Goal: Information Seeking & Learning: Understand process/instructions

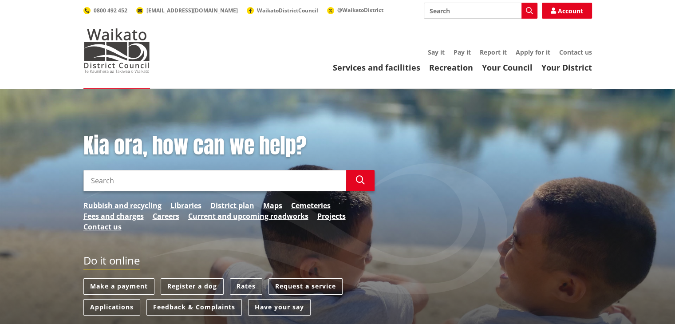
click at [231, 185] on input "Search" at bounding box center [214, 180] width 263 height 21
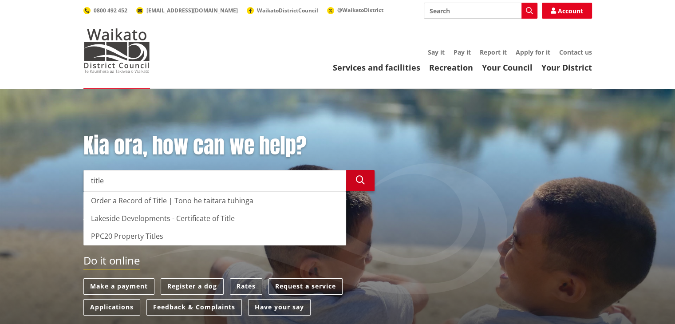
type input "title"
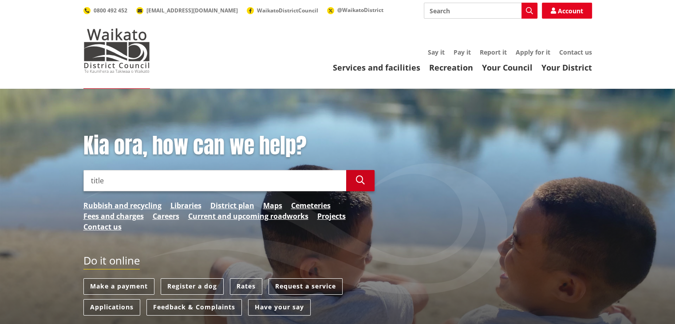
click at [359, 184] on icon "button" at bounding box center [360, 180] width 9 height 9
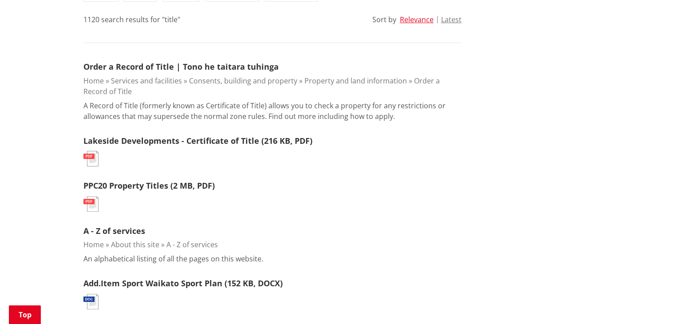
scroll to position [238, 0]
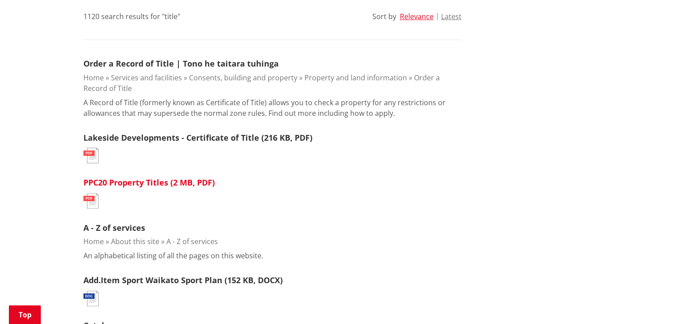
click at [150, 182] on link "PPC20 Property Titles (2 MB, PDF)" at bounding box center [148, 182] width 131 height 11
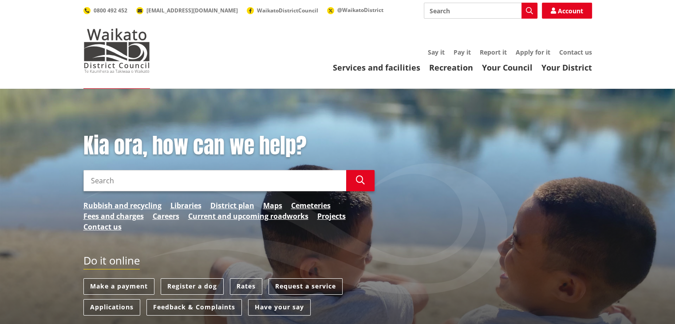
click at [128, 180] on input "Search" at bounding box center [214, 180] width 263 height 21
type input "title 28 Jane cave lane"
click at [354, 180] on button "Search" at bounding box center [360, 180] width 28 height 21
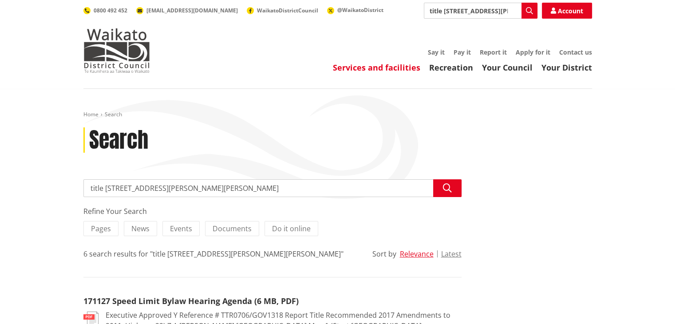
click at [385, 68] on link "Services and facilities" at bounding box center [376, 67] width 87 height 11
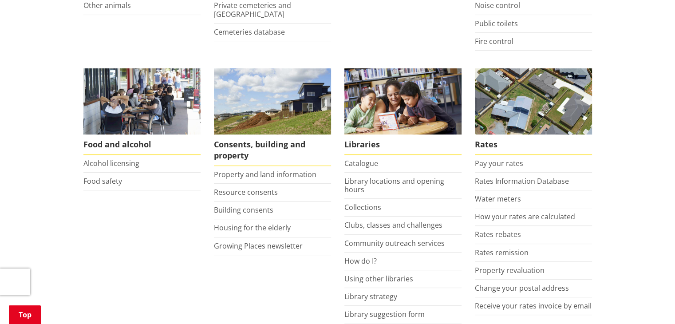
scroll to position [305, 0]
click at [282, 176] on link "Property and land information" at bounding box center [265, 174] width 103 height 10
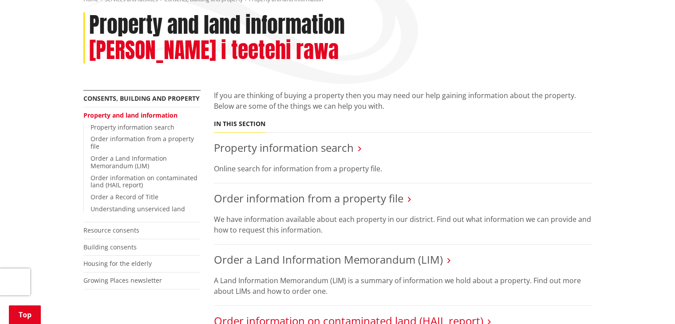
scroll to position [103, 0]
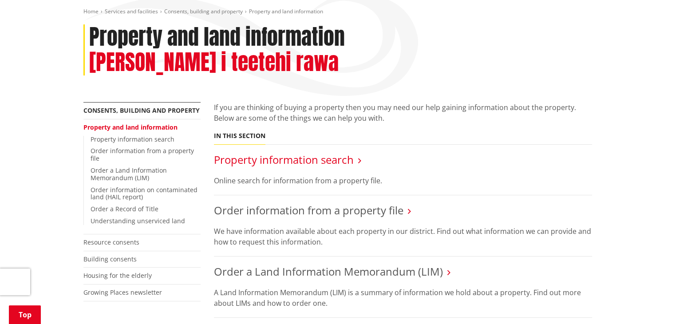
click at [297, 152] on link "Property information search" at bounding box center [284, 159] width 140 height 15
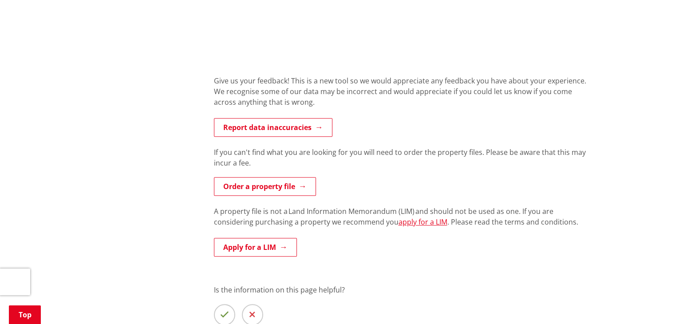
scroll to position [722, 0]
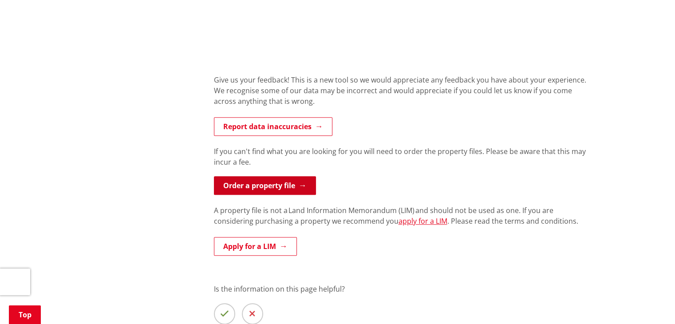
click at [275, 185] on link "Order a property file" at bounding box center [265, 185] width 102 height 19
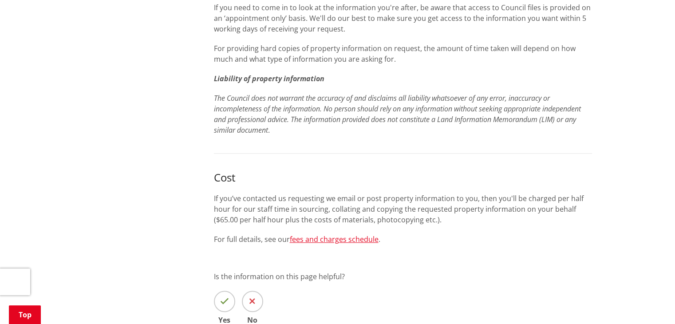
scroll to position [464, 0]
click at [357, 237] on link "fees and charges schedule" at bounding box center [334, 239] width 89 height 10
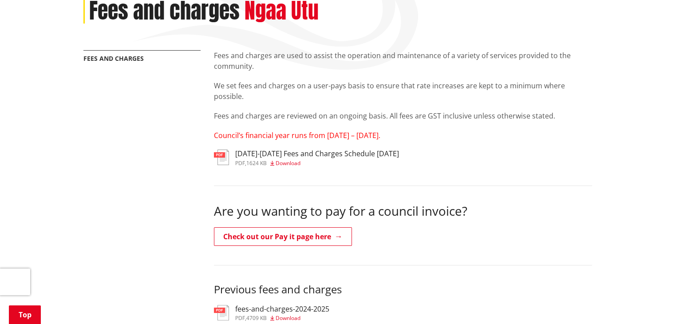
scroll to position [130, 0]
click at [221, 155] on img at bounding box center [221, 157] width 15 height 16
